Goal: Check status: Check status

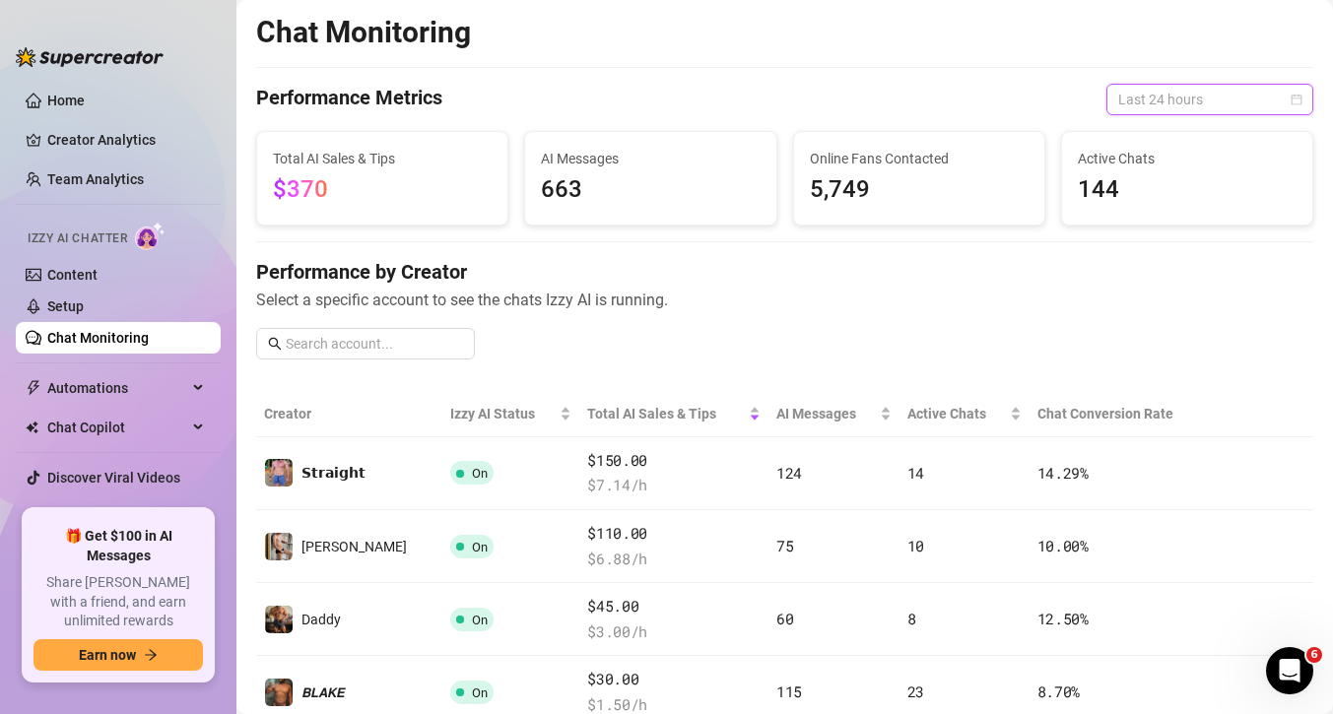
click at [1143, 103] on span "Last 24 hours" at bounding box center [1209, 100] width 183 height 30
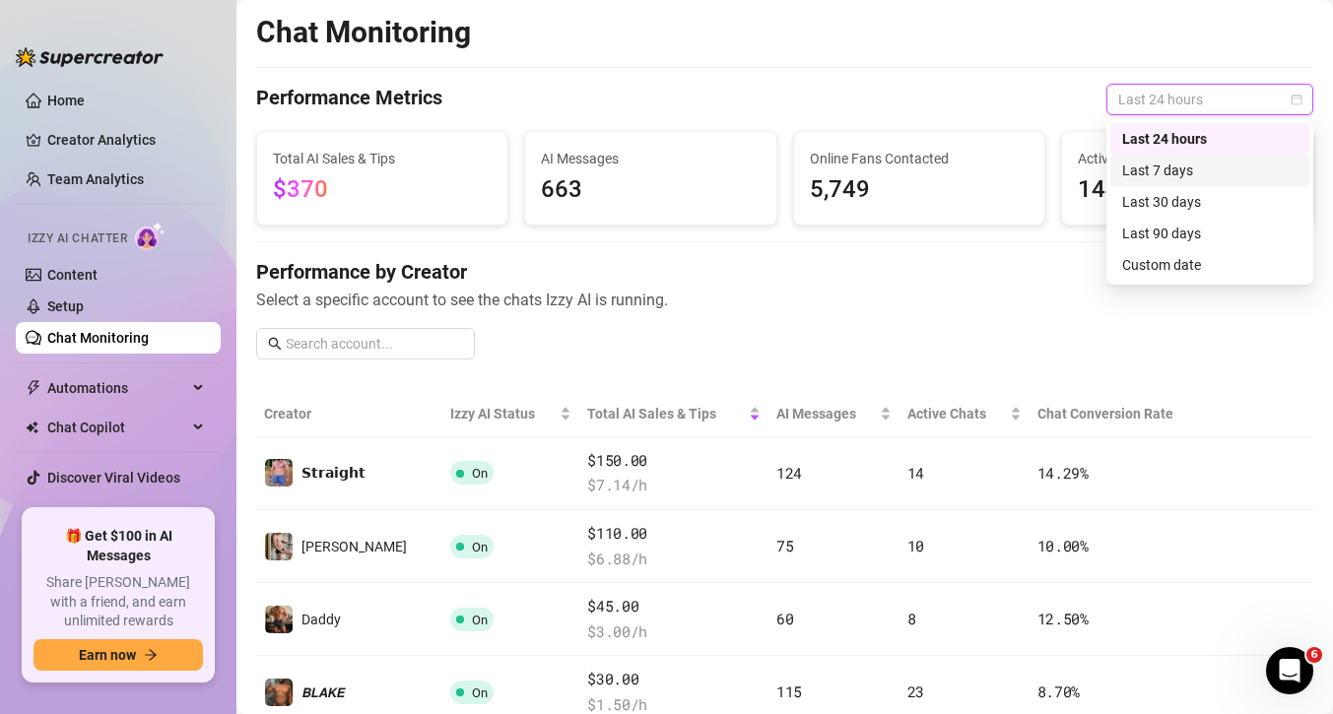
click at [1157, 163] on div "Last 7 days" at bounding box center [1209, 171] width 175 height 22
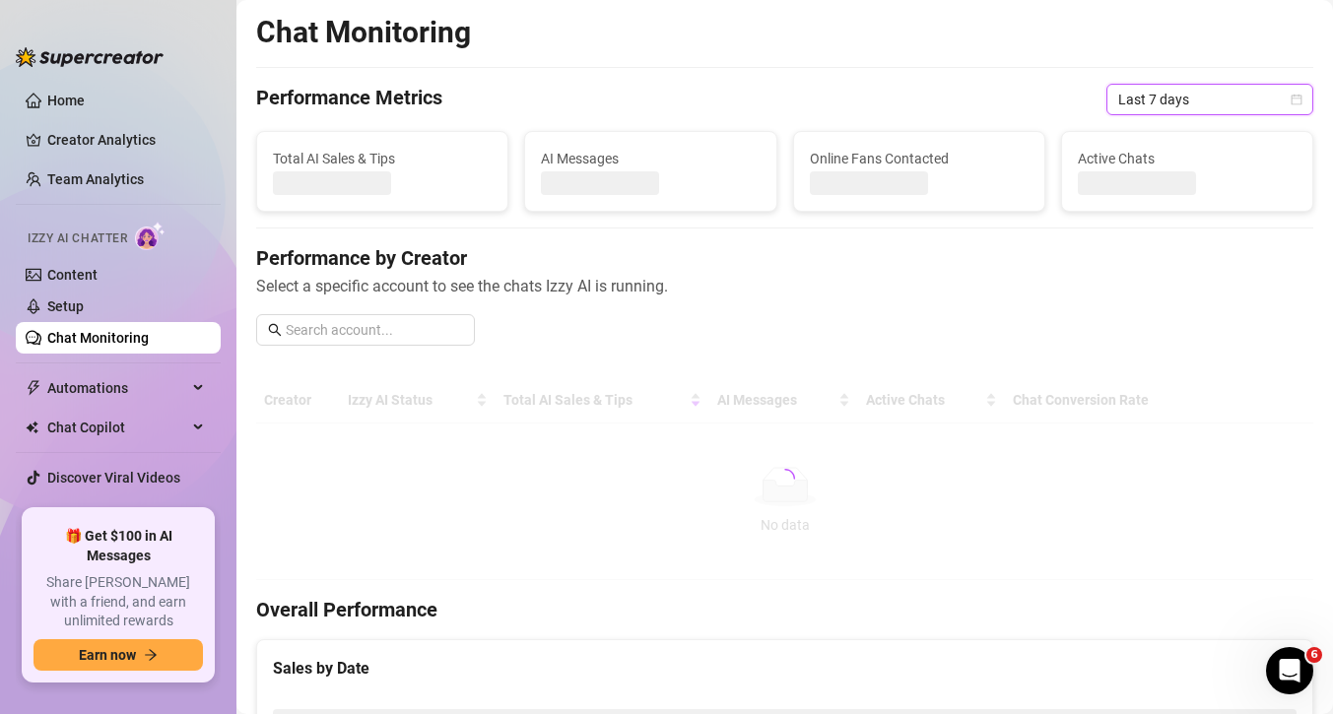
click at [1159, 100] on span "Last 7 days" at bounding box center [1209, 100] width 183 height 30
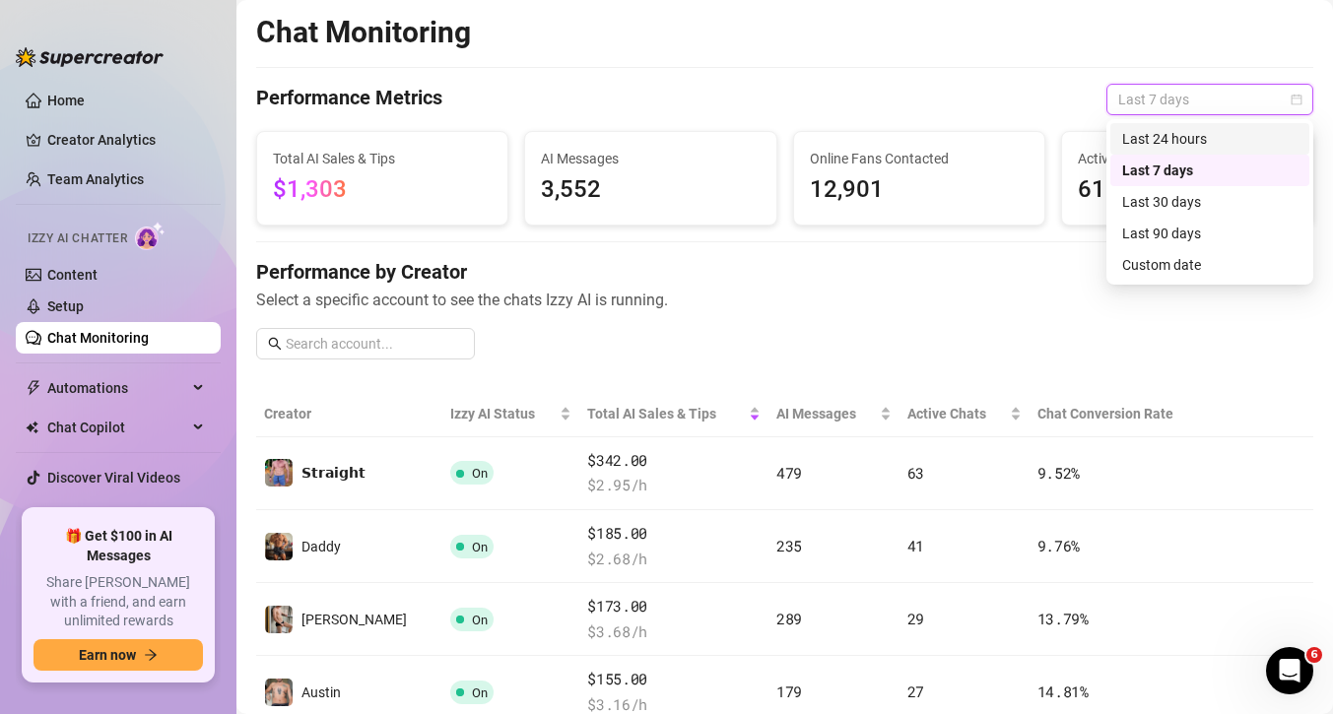
click at [1166, 135] on div "Last 24 hours" at bounding box center [1209, 139] width 175 height 22
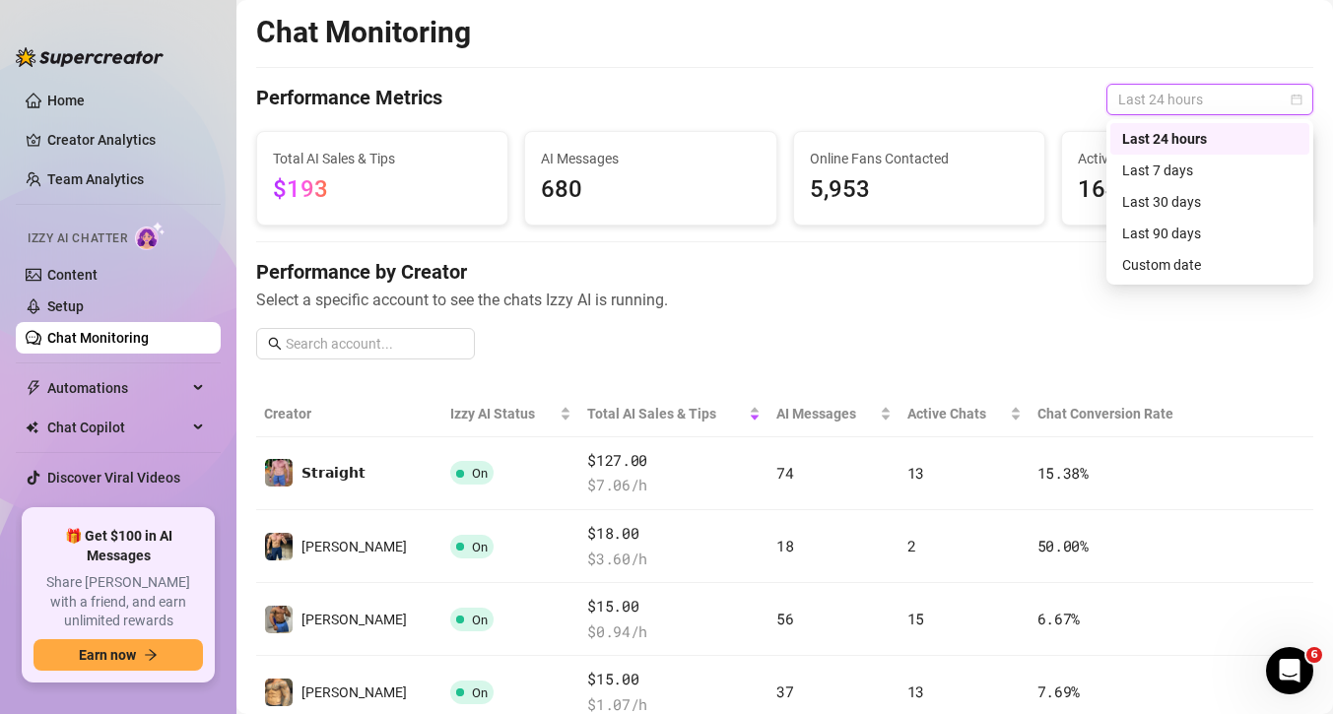
click at [1141, 92] on span "Last 24 hours" at bounding box center [1209, 100] width 183 height 30
click at [1153, 164] on div "Last 7 days" at bounding box center [1209, 171] width 175 height 22
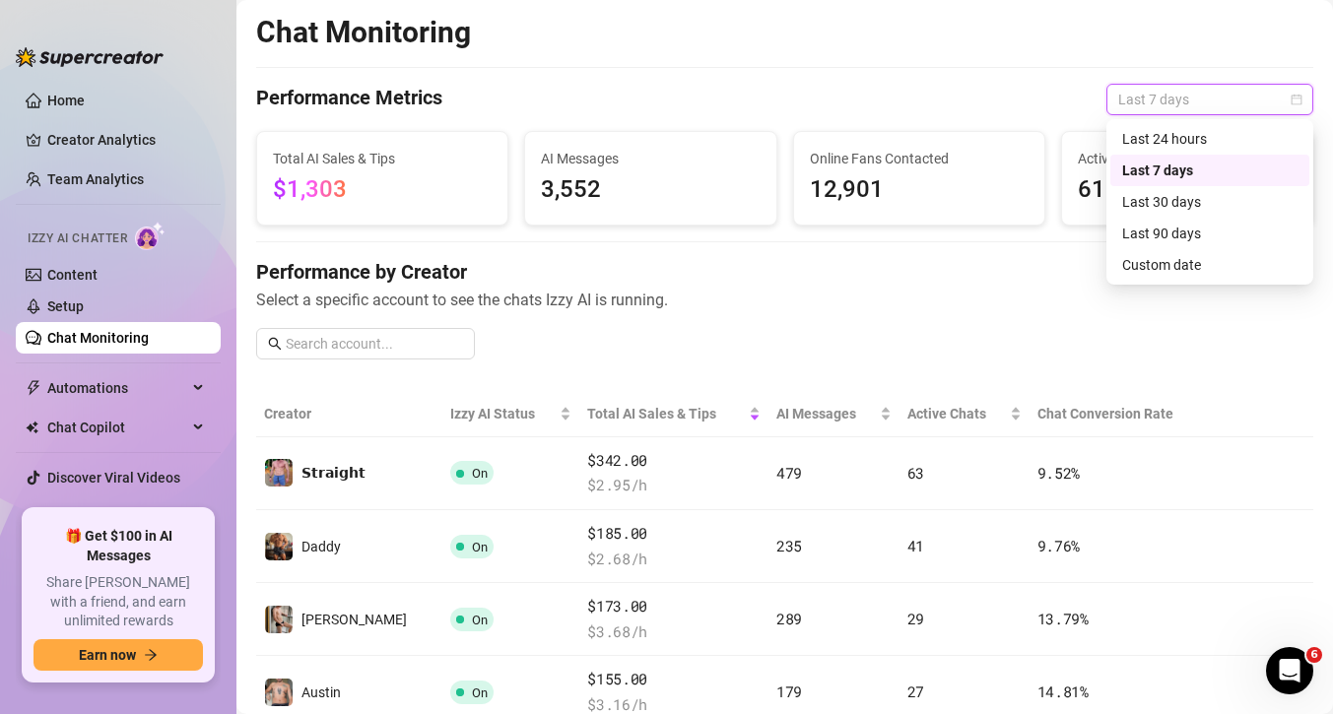
click at [1171, 98] on span "Last 7 days" at bounding box center [1209, 100] width 183 height 30
click at [1159, 213] on div "Last 30 days" at bounding box center [1209, 202] width 199 height 32
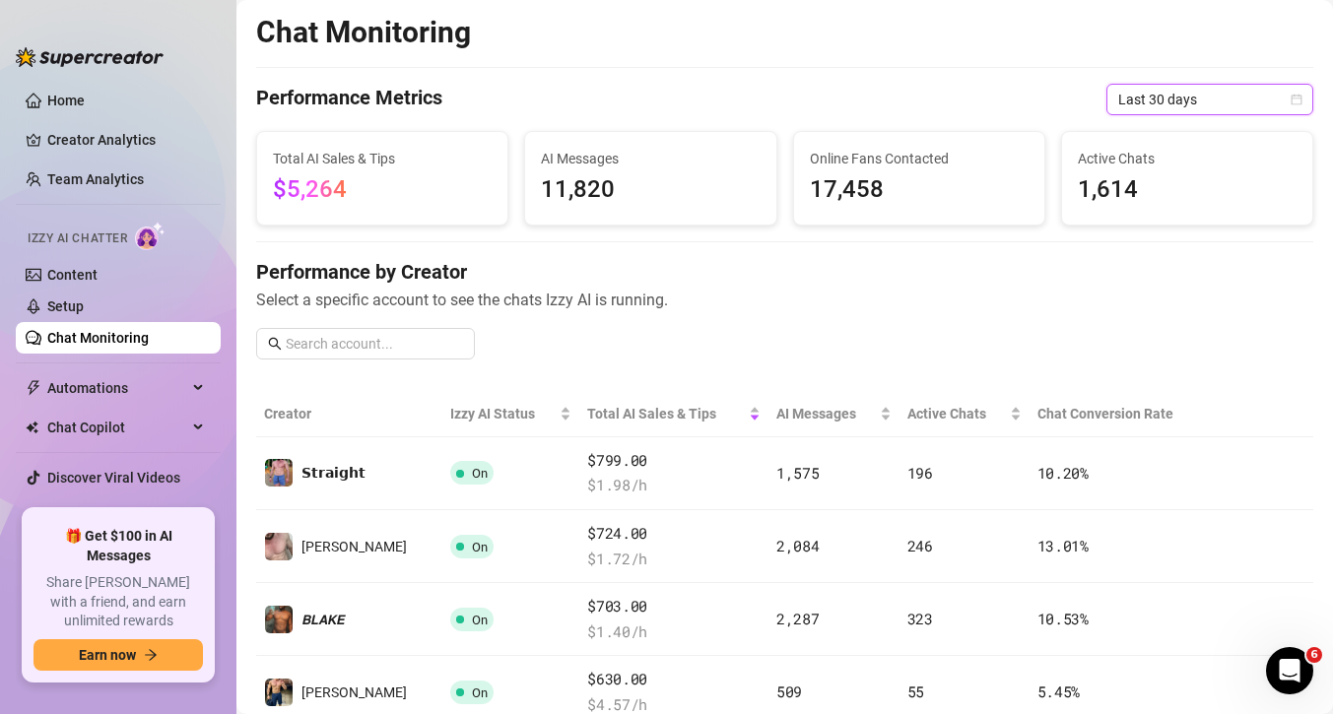
click at [1157, 92] on span "Last 30 days" at bounding box center [1209, 100] width 183 height 30
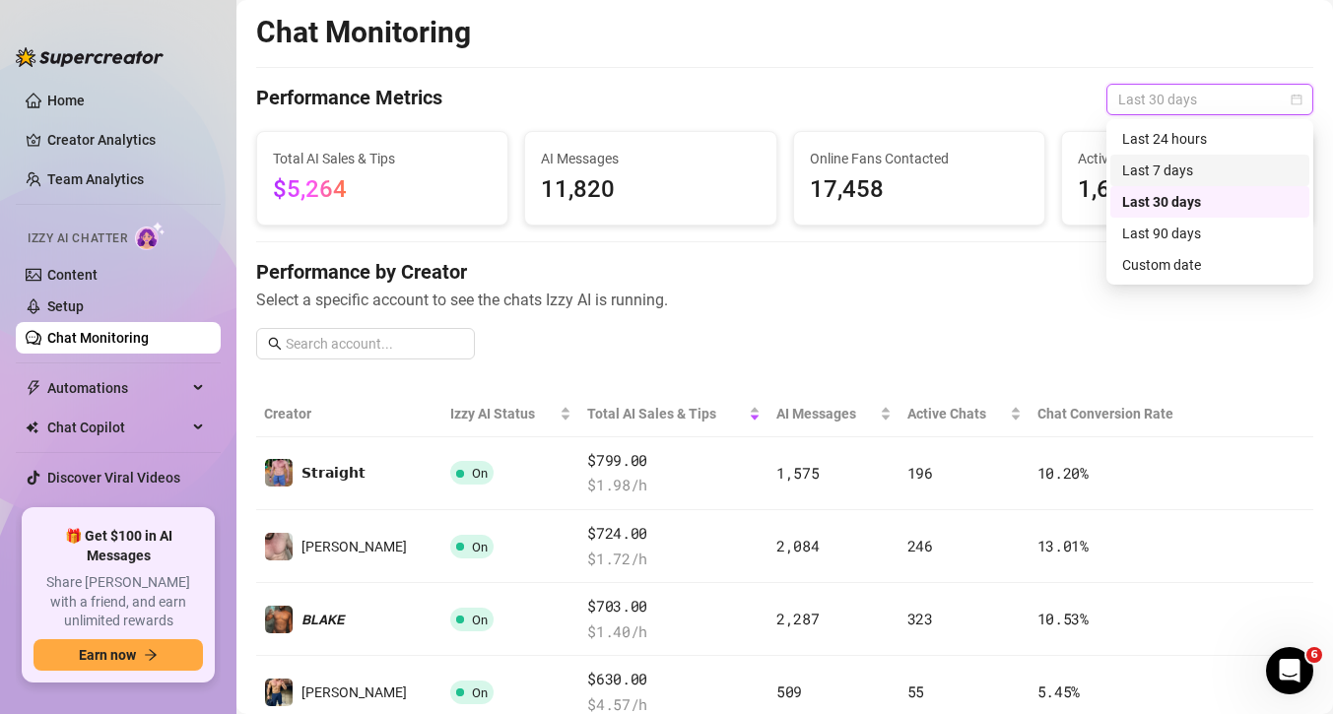
click at [1181, 171] on div "Last 7 days" at bounding box center [1209, 171] width 175 height 22
